Goal: Task Accomplishment & Management: Complete application form

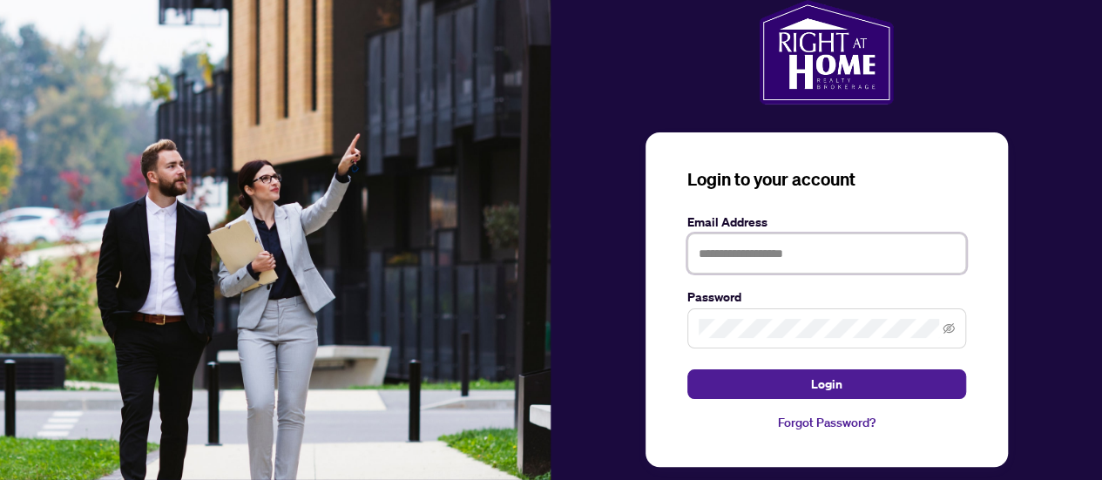
type input "**********"
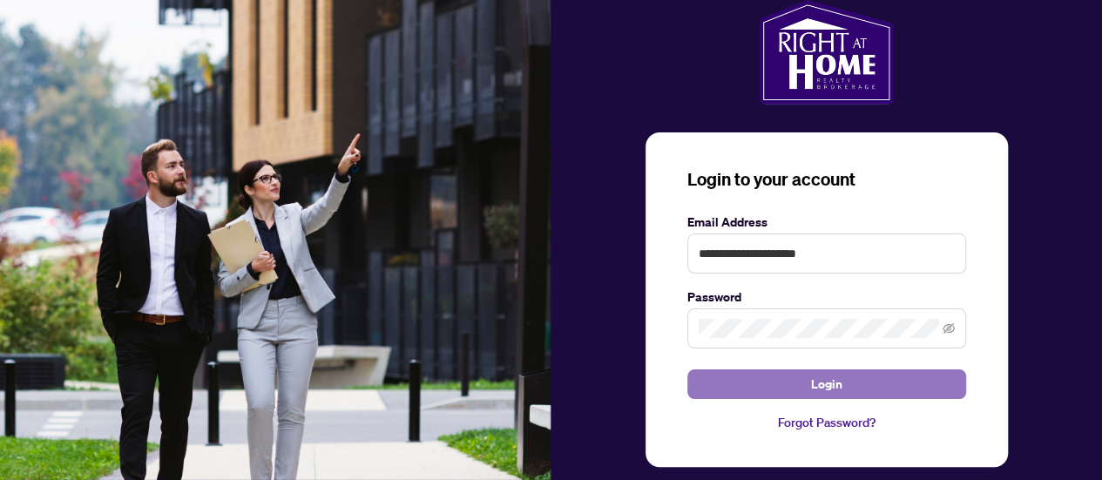
click at [765, 382] on button "Login" at bounding box center [826, 384] width 279 height 30
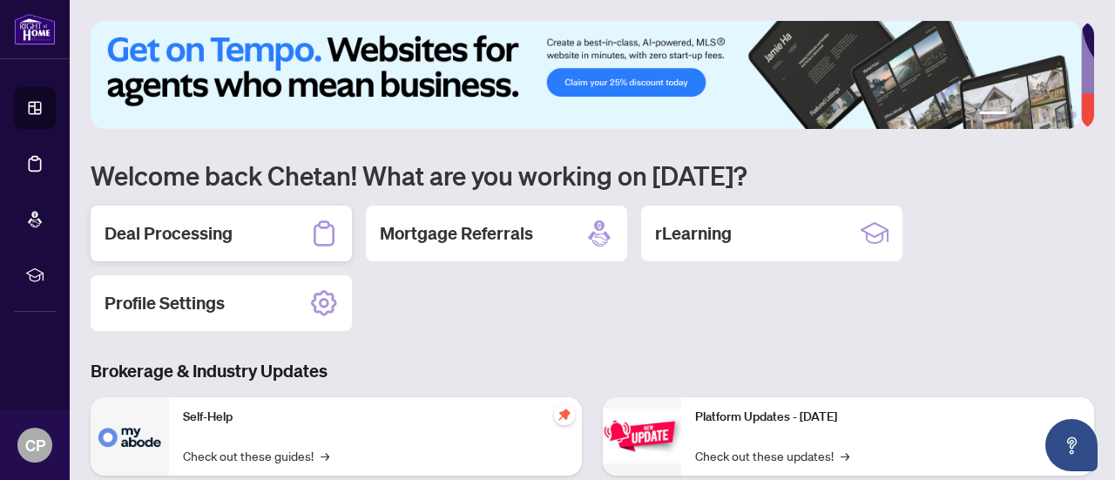
scroll to position [94, 0]
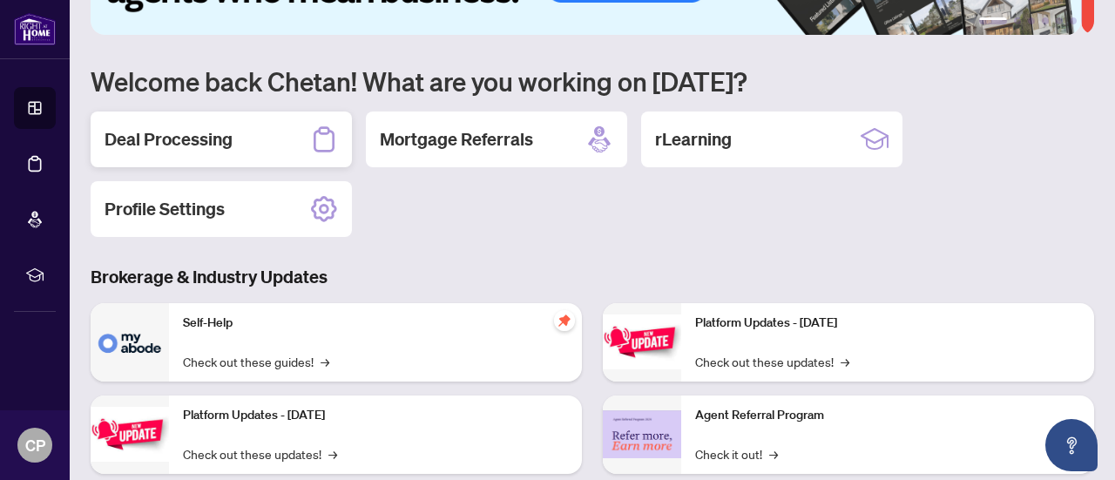
click at [179, 146] on h2 "Deal Processing" at bounding box center [169, 139] width 128 height 24
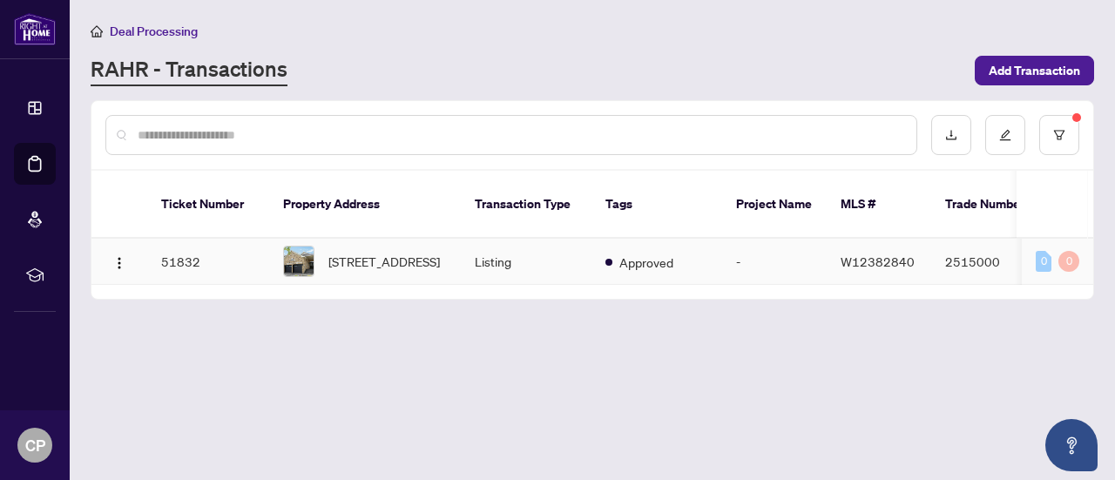
click at [167, 239] on td "51832" at bounding box center [208, 262] width 122 height 46
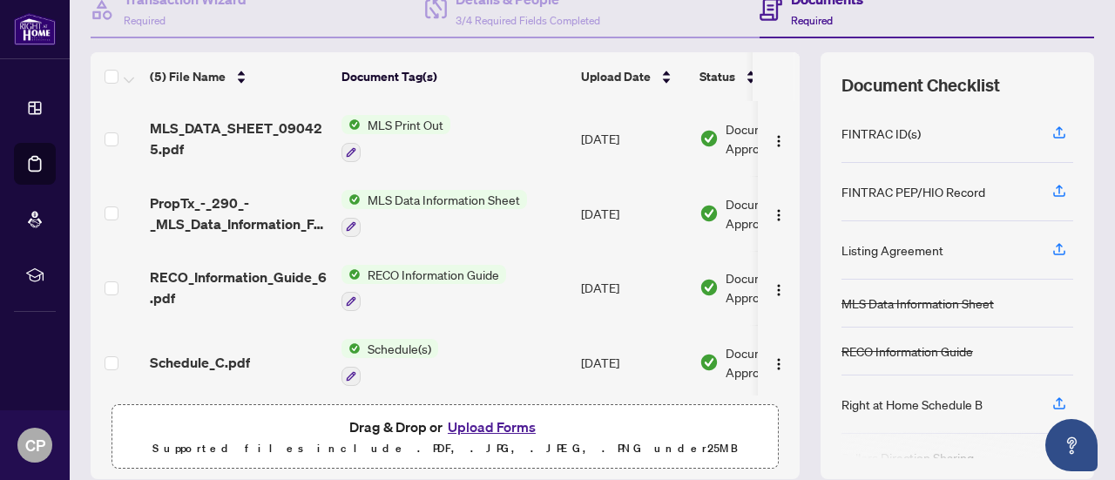
scroll to position [82, 0]
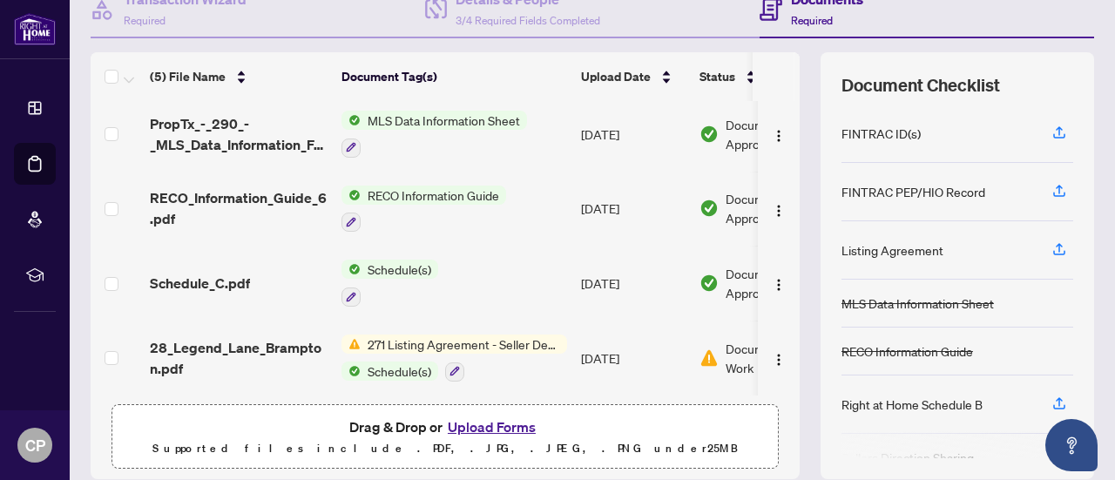
click at [492, 423] on button "Upload Forms" at bounding box center [492, 427] width 98 height 23
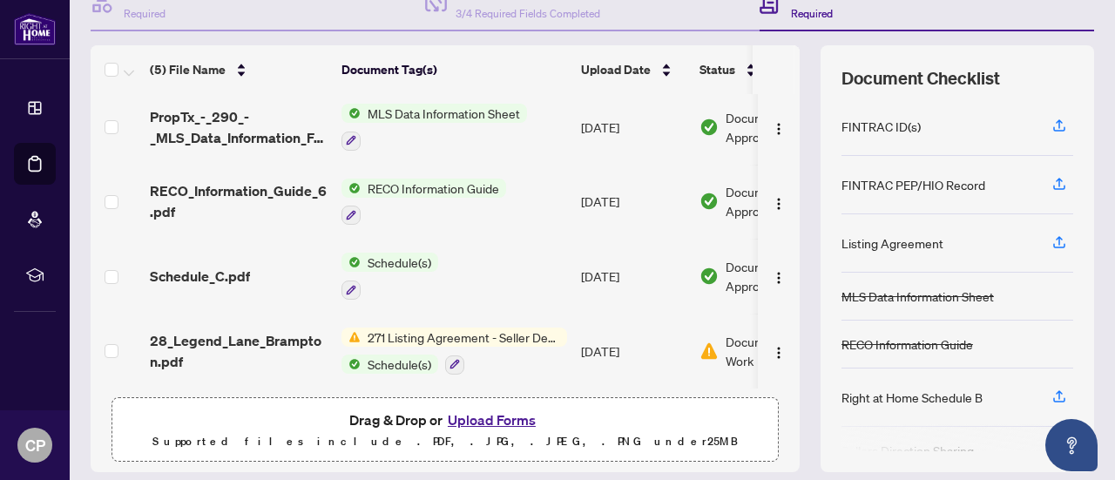
scroll to position [247, 0]
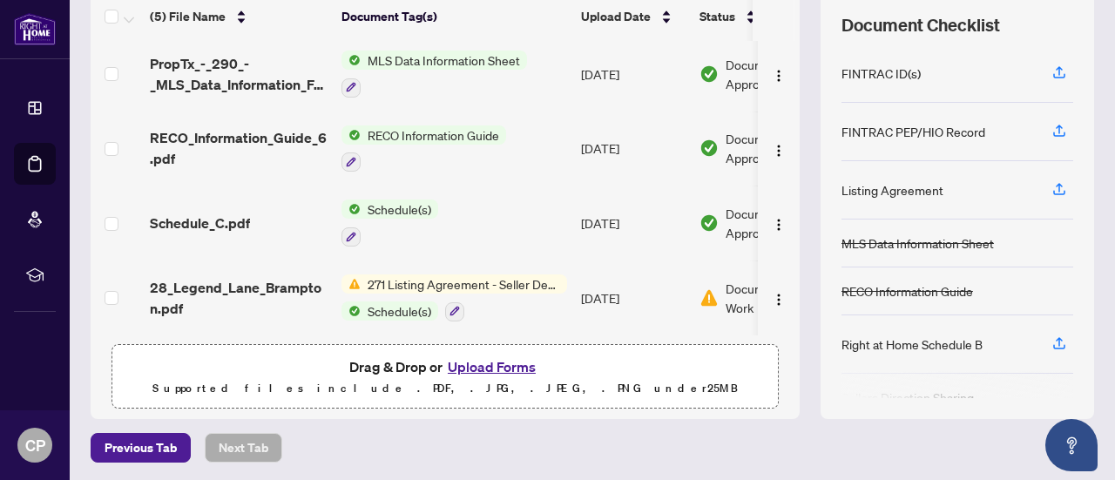
click at [444, 365] on button "Upload Forms" at bounding box center [492, 366] width 98 height 23
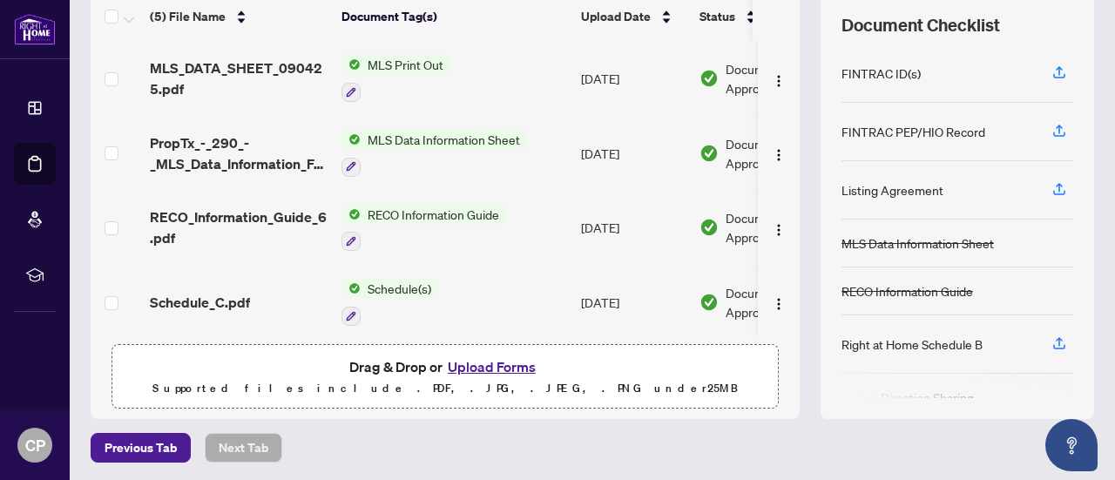
scroll to position [0, 0]
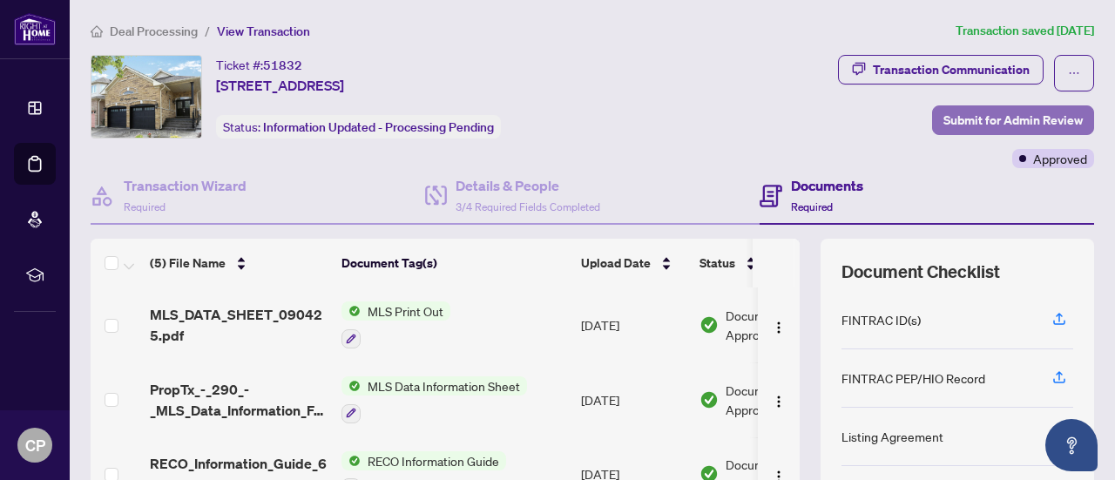
click at [990, 121] on span "Submit for Admin Review" at bounding box center [1013, 120] width 139 height 28
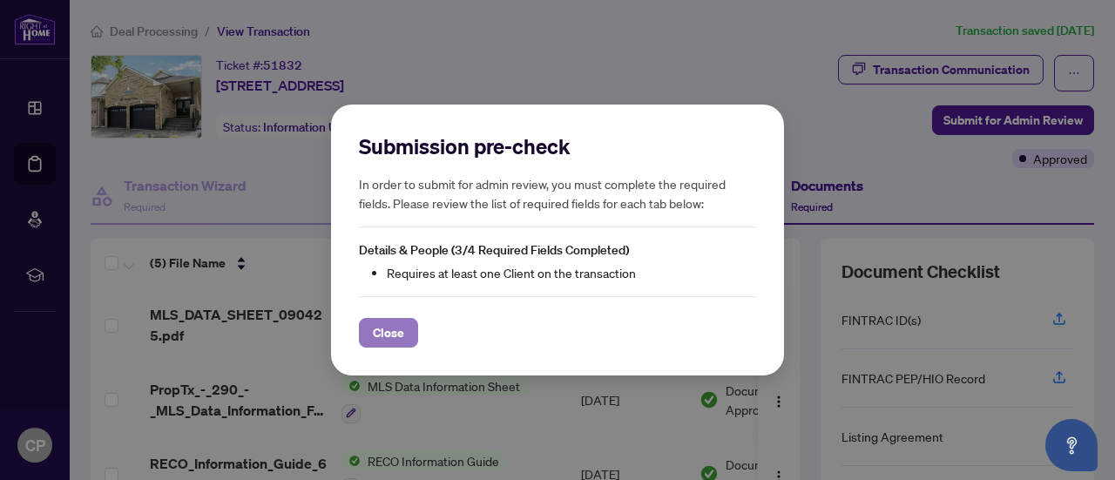
click at [391, 340] on span "Close" at bounding box center [388, 333] width 31 height 28
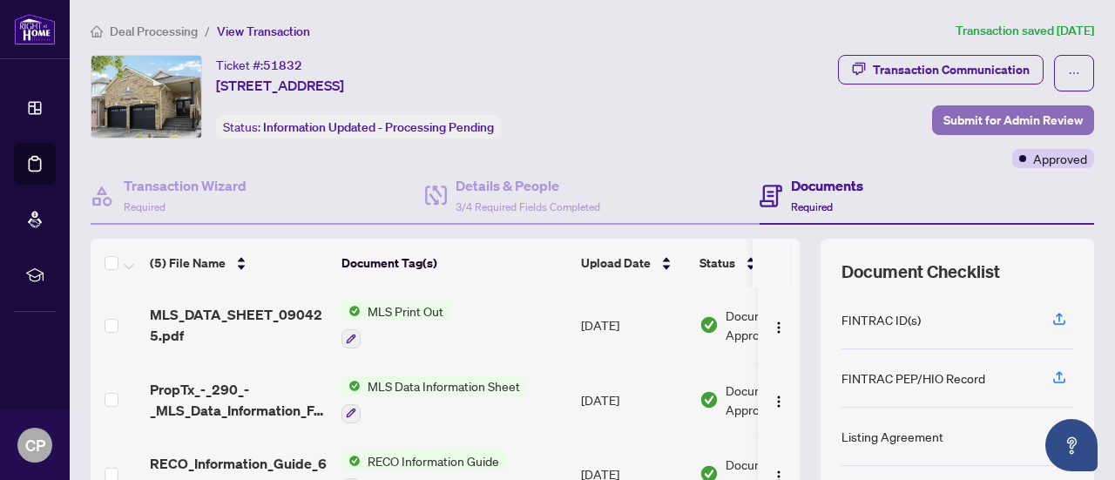
click at [1002, 119] on span "Submit for Admin Review" at bounding box center [1013, 120] width 139 height 28
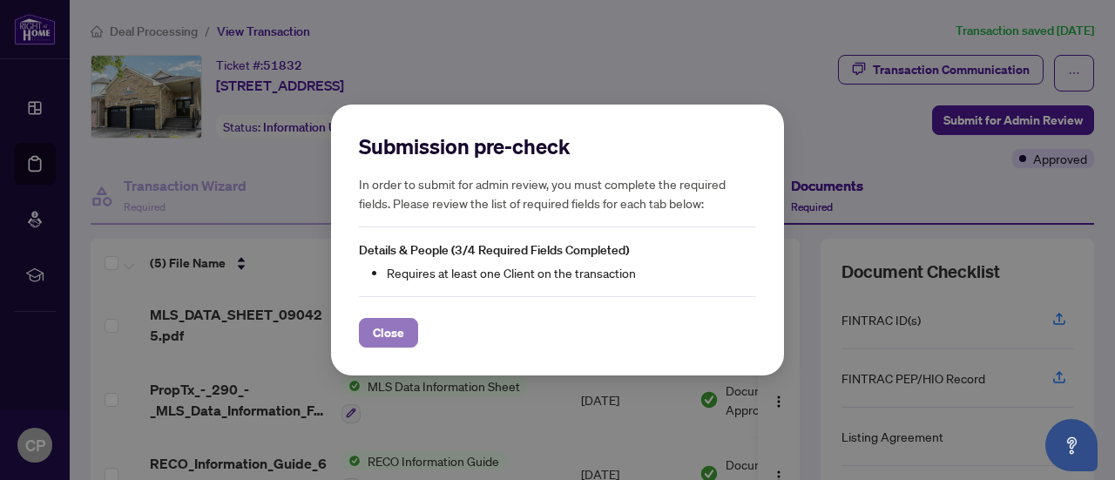
click at [399, 333] on span "Close" at bounding box center [388, 333] width 31 height 28
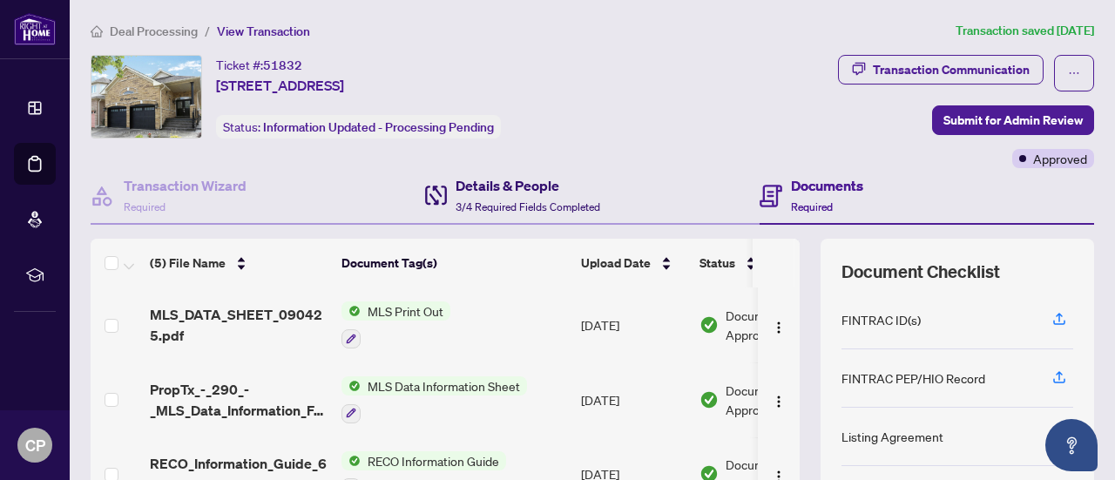
click at [495, 186] on h4 "Details & People" at bounding box center [528, 185] width 145 height 21
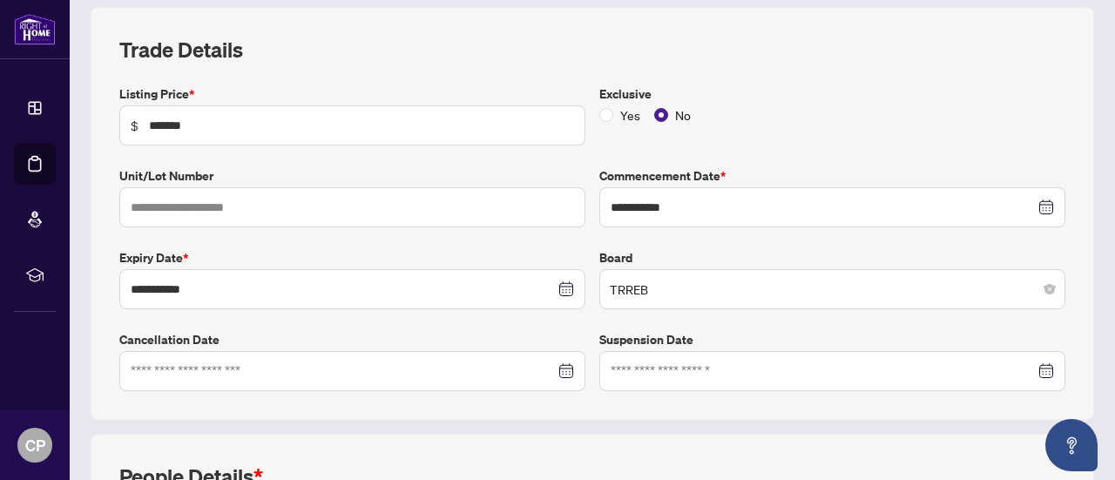
scroll to position [589, 0]
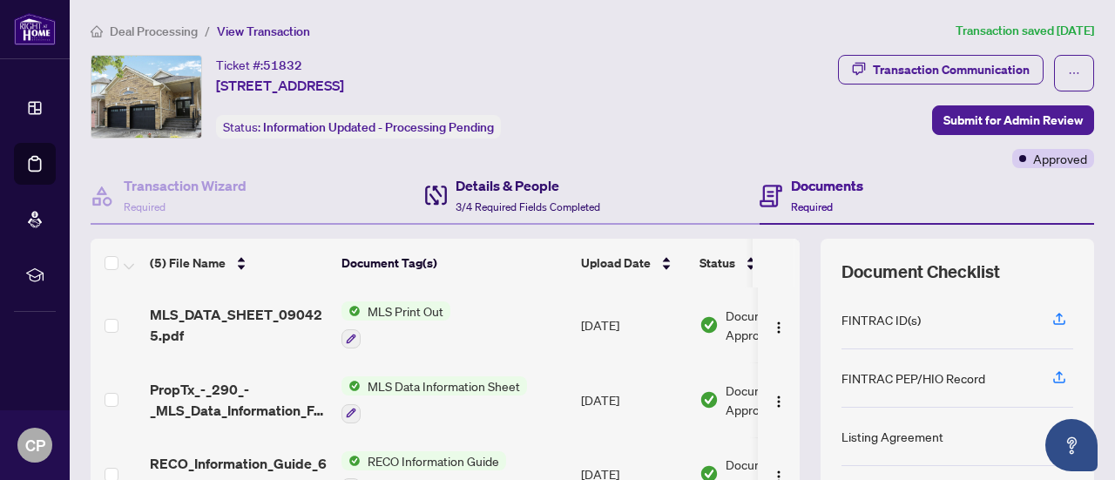
click at [503, 200] on span "3/4 Required Fields Completed" at bounding box center [528, 206] width 145 height 13
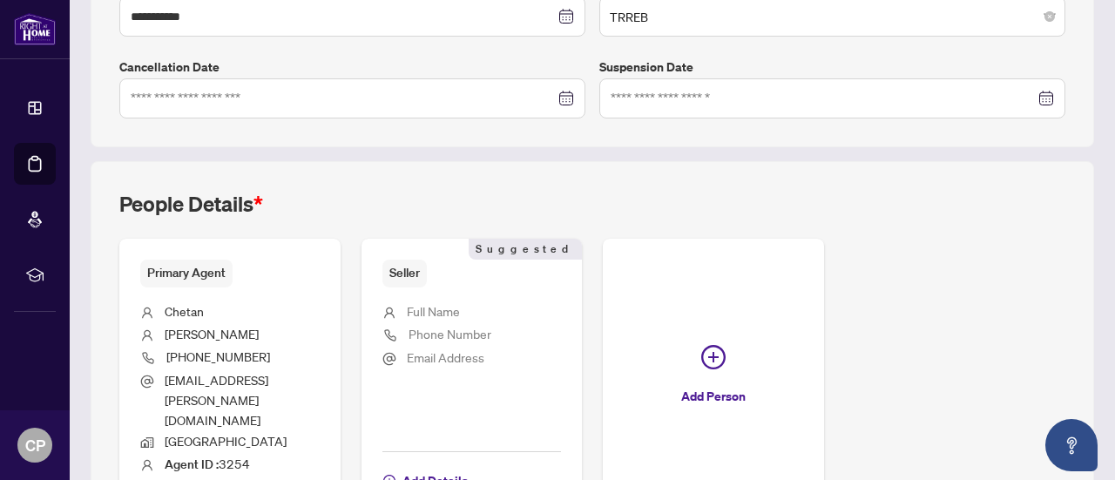
scroll to position [589, 0]
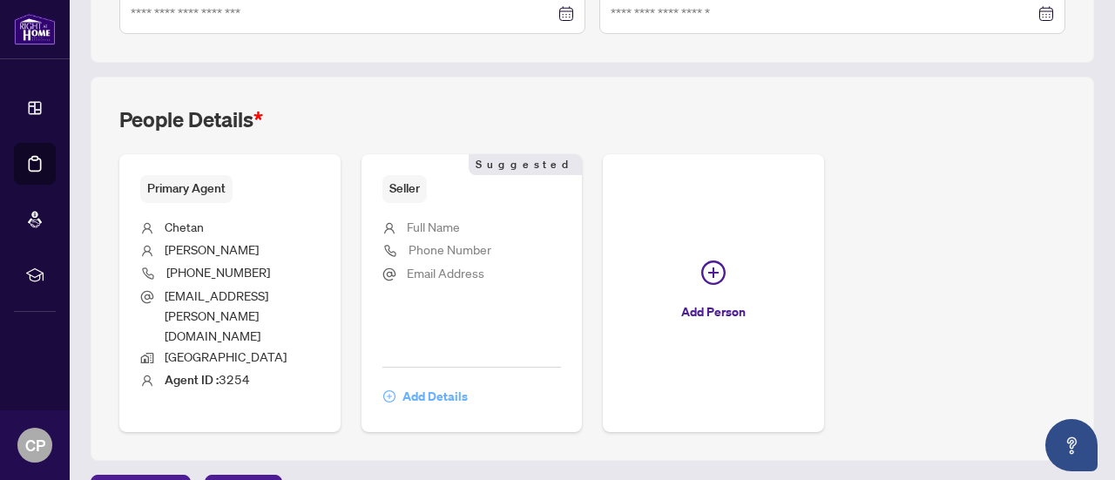
click at [468, 382] on span "Add Details" at bounding box center [435, 396] width 65 height 28
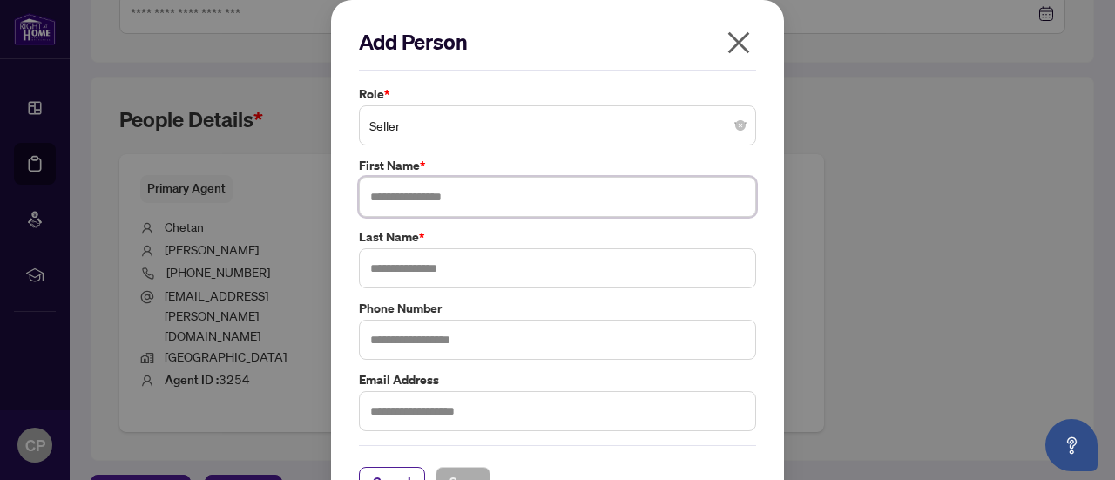
click at [410, 189] on input "text" at bounding box center [557, 197] width 397 height 40
type input "*****"
type input "****"
type input "**********"
click at [537, 409] on input "text" at bounding box center [557, 411] width 397 height 40
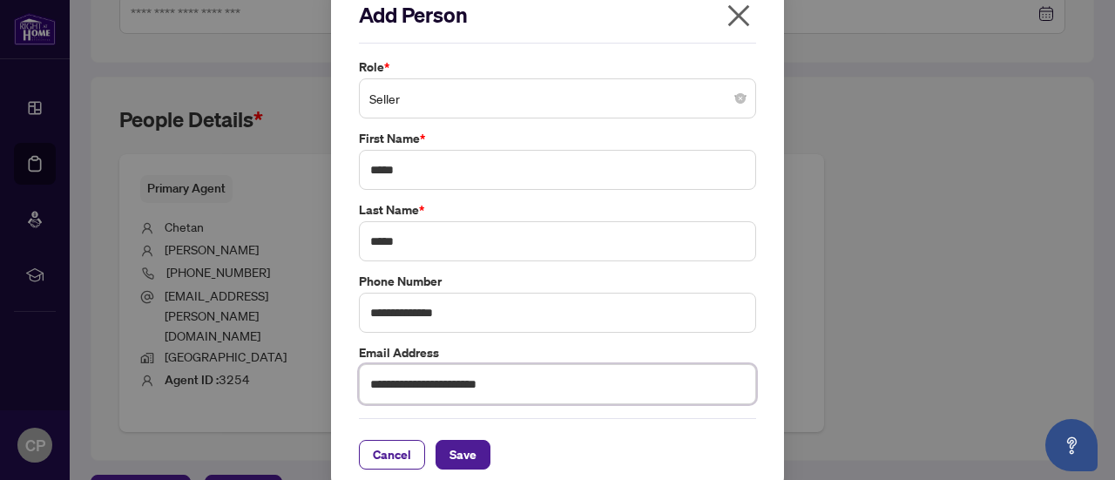
scroll to position [40, 0]
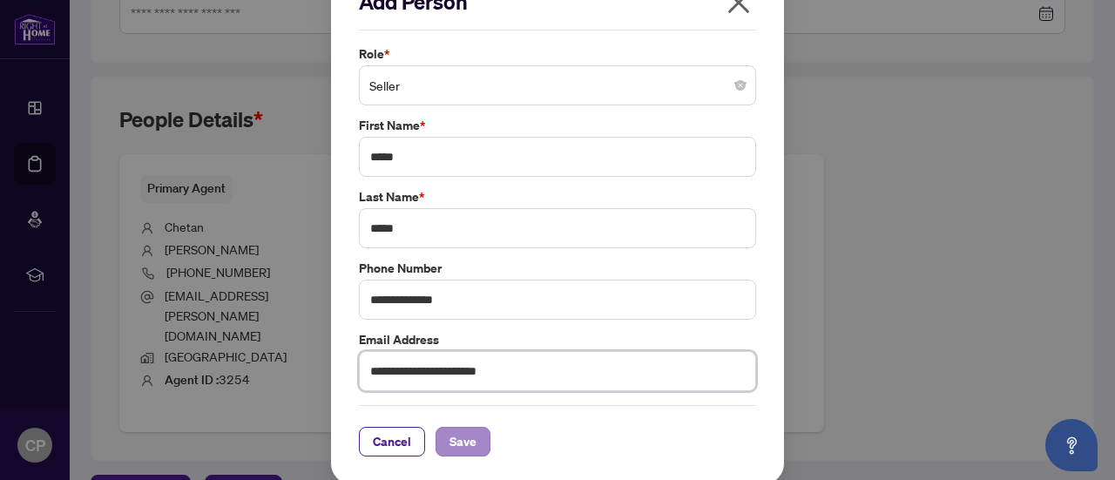
type input "**********"
click at [450, 437] on span "Save" at bounding box center [463, 442] width 27 height 28
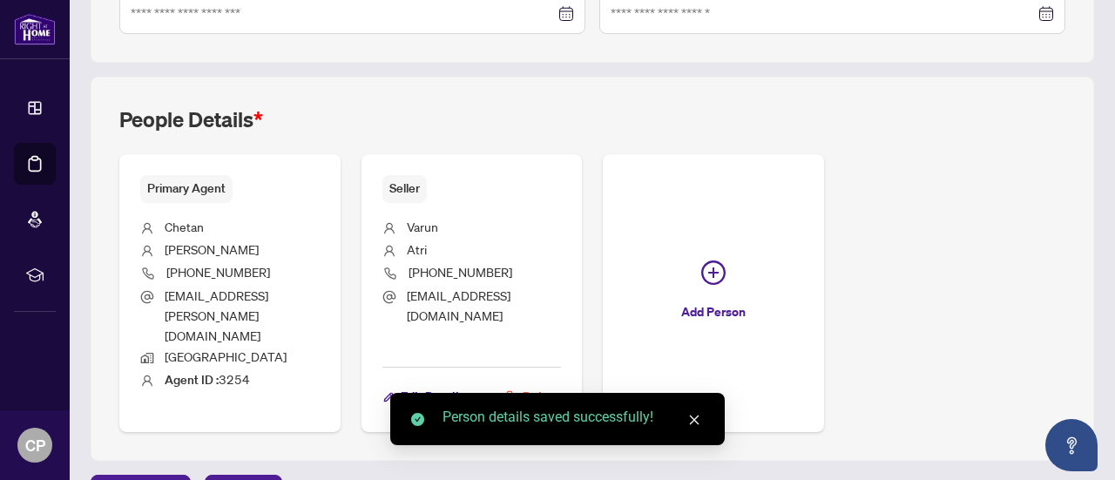
click at [697, 419] on icon "close" at bounding box center [694, 420] width 12 height 12
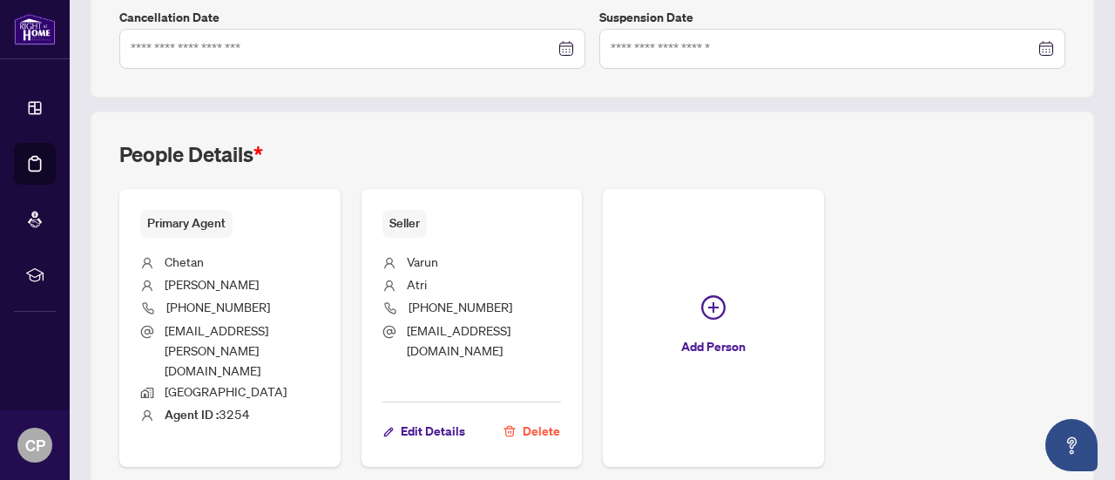
scroll to position [589, 0]
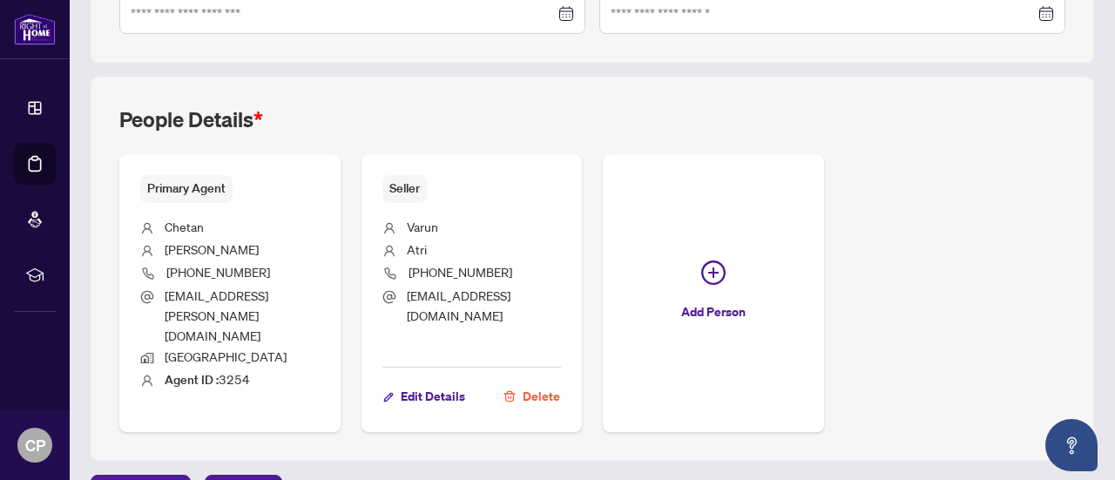
click at [221, 459] on main "**********" at bounding box center [593, 240] width 1046 height 480
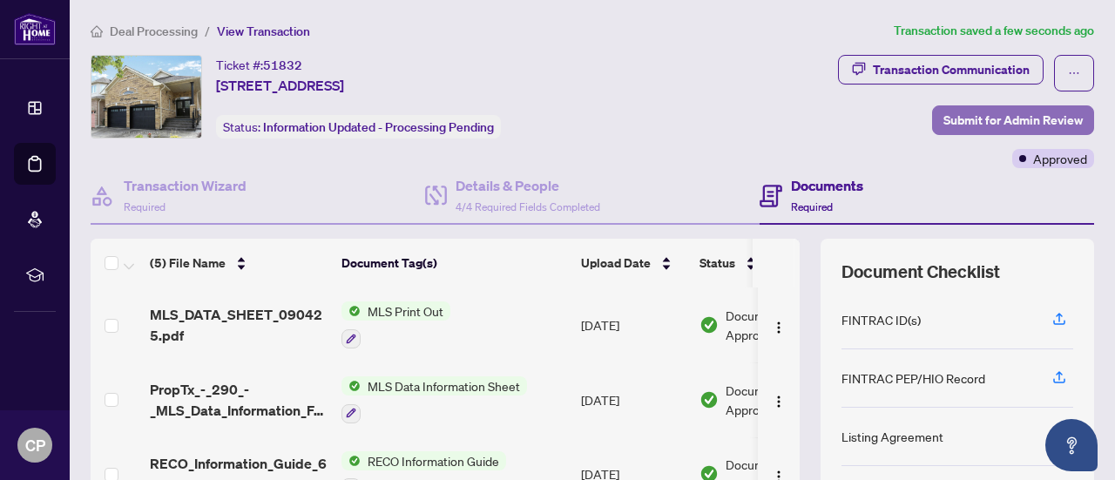
click at [946, 123] on span "Submit for Admin Review" at bounding box center [1013, 120] width 139 height 28
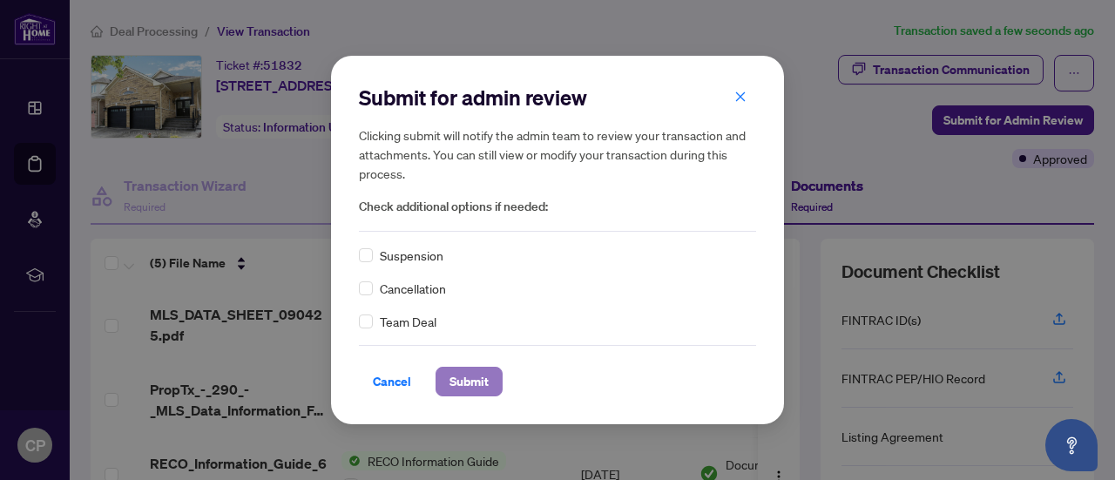
click at [469, 384] on span "Submit" at bounding box center [469, 382] width 39 height 28
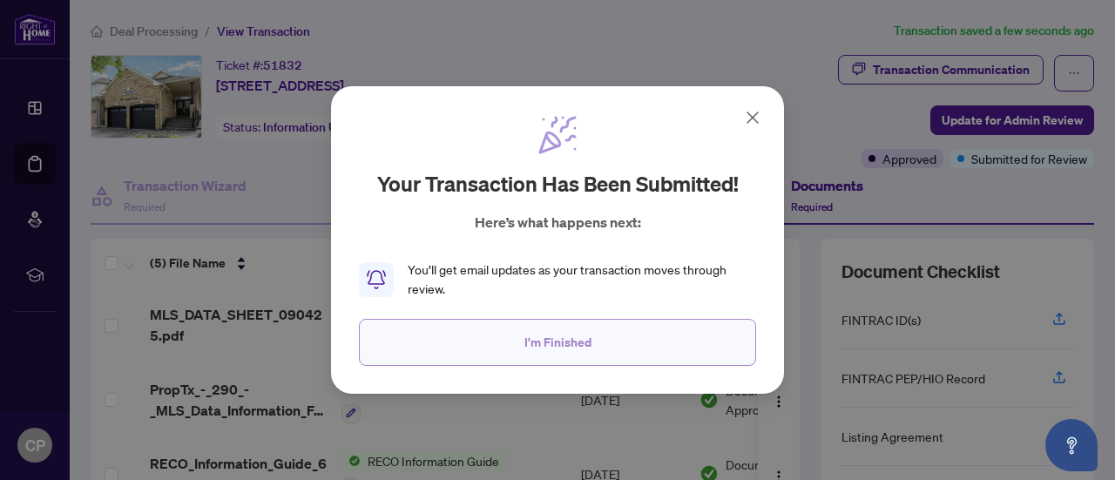
click at [543, 338] on span "I'm Finished" at bounding box center [558, 342] width 67 height 28
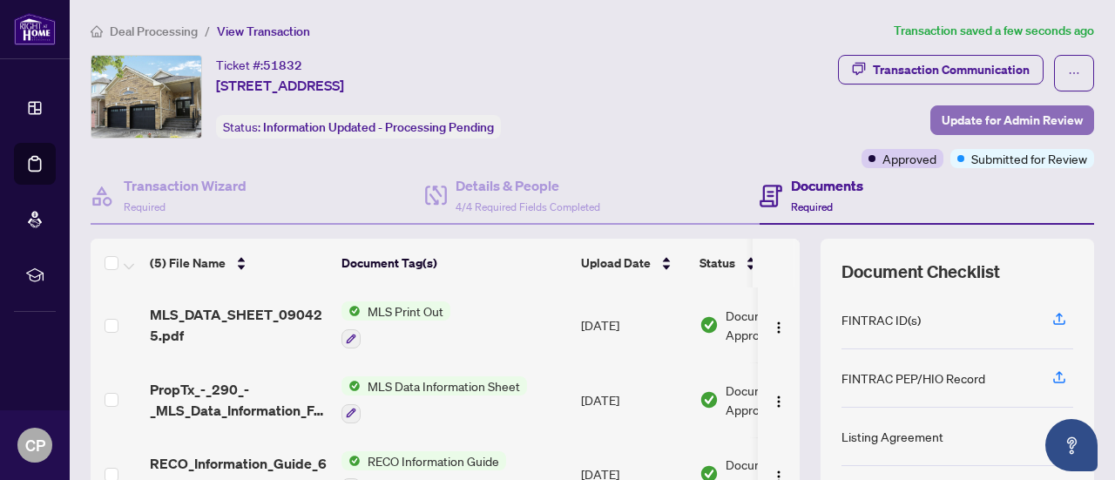
click at [967, 119] on span "Update for Admin Review" at bounding box center [1012, 120] width 141 height 28
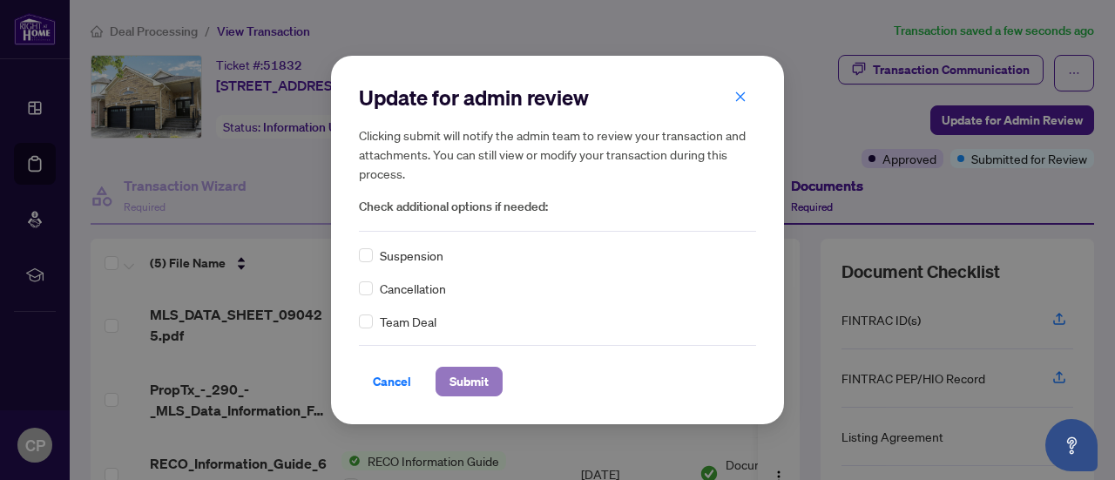
click at [464, 368] on span "Submit" at bounding box center [469, 382] width 39 height 28
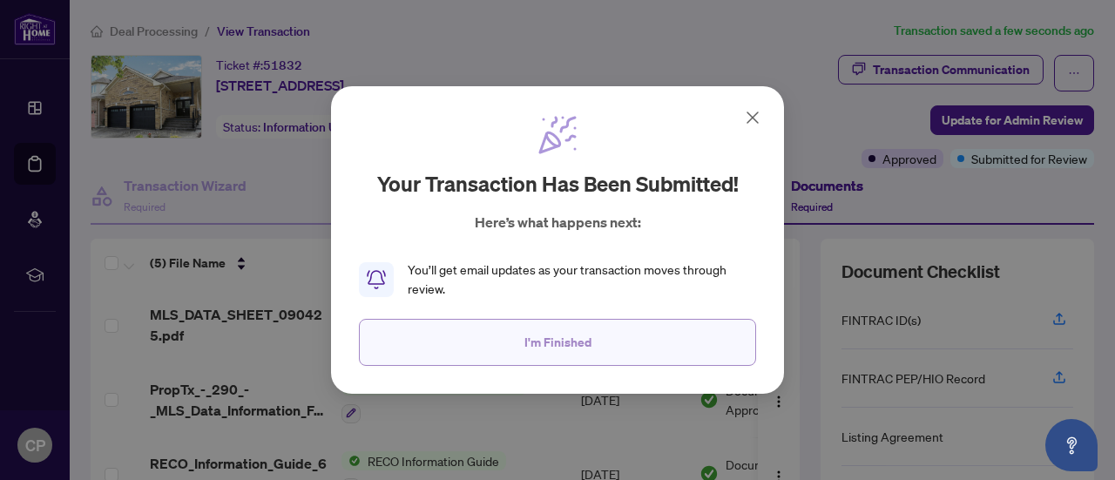
click at [531, 337] on span "I'm Finished" at bounding box center [558, 342] width 67 height 28
